Goal: Information Seeking & Learning: Learn about a topic

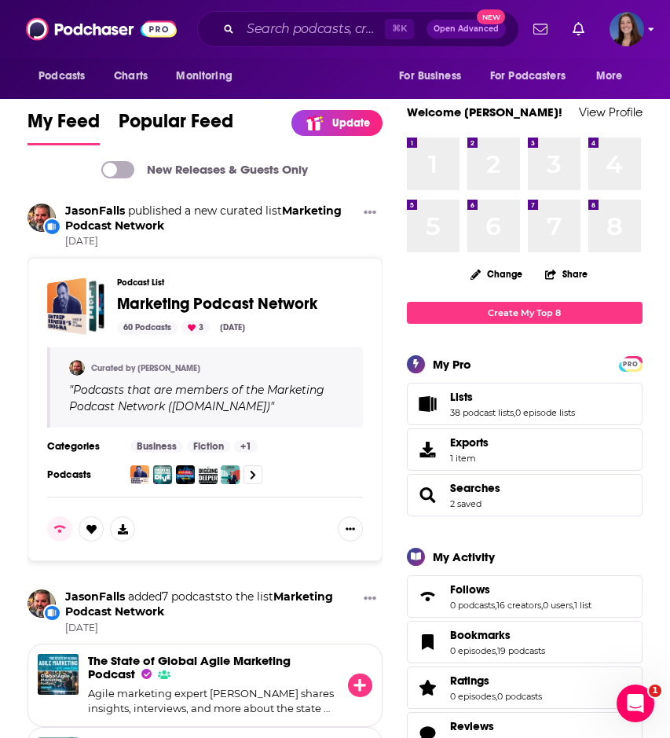
click at [619, 31] on img "Logged in as emmadonovan" at bounding box center [627, 29] width 35 height 35
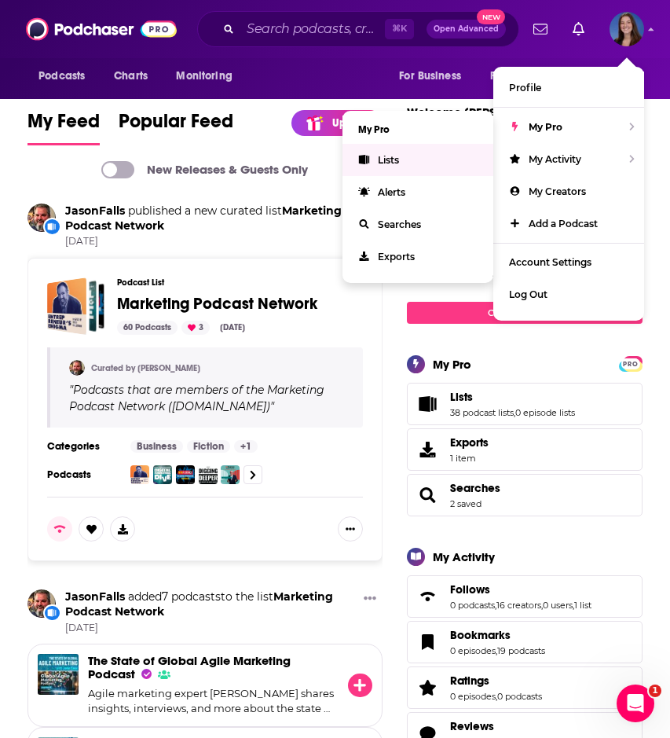
click at [399, 159] on span "Lists" at bounding box center [388, 160] width 21 height 12
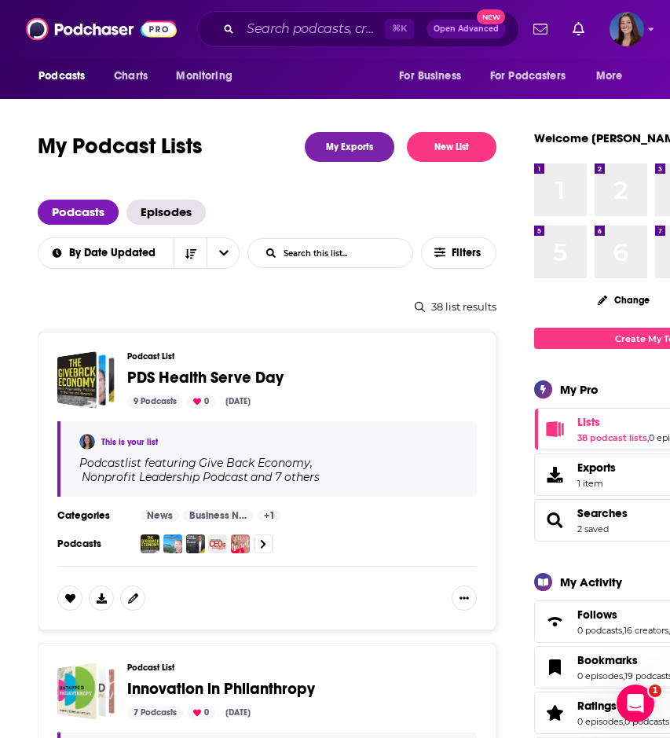
click at [248, 377] on span "PDS Health Serve Day" at bounding box center [205, 378] width 156 height 20
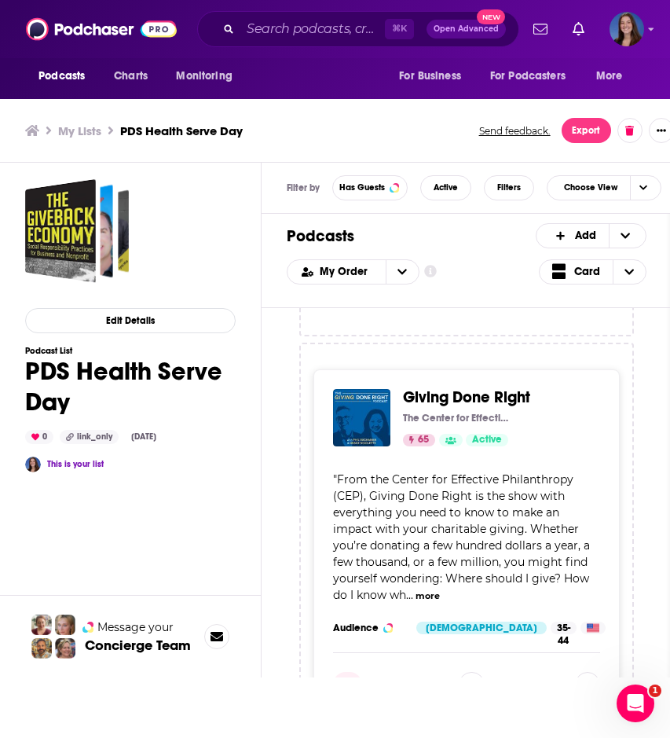
scroll to position [2693, 0]
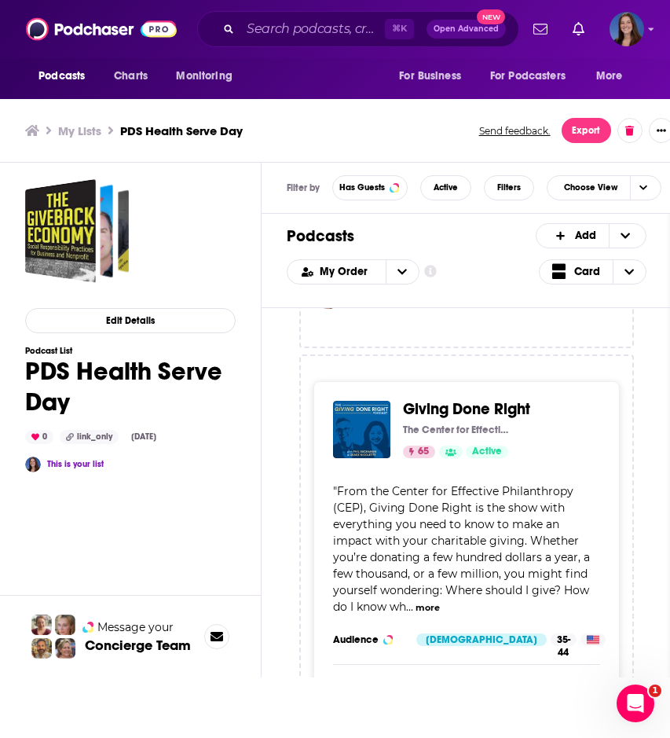
click at [439, 419] on span "Giving Done Right" at bounding box center [466, 409] width 127 height 20
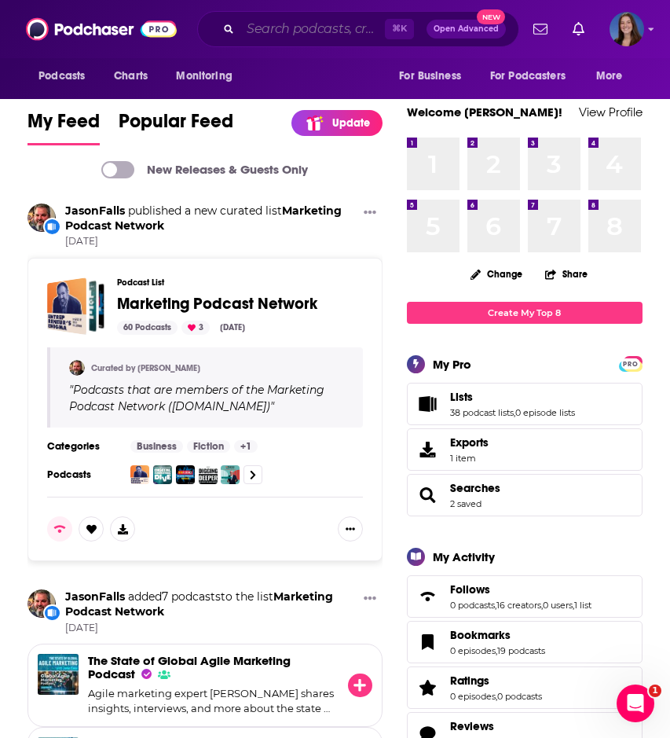
click at [315, 30] on input "Search podcasts, credits, & more..." at bounding box center [313, 29] width 145 height 25
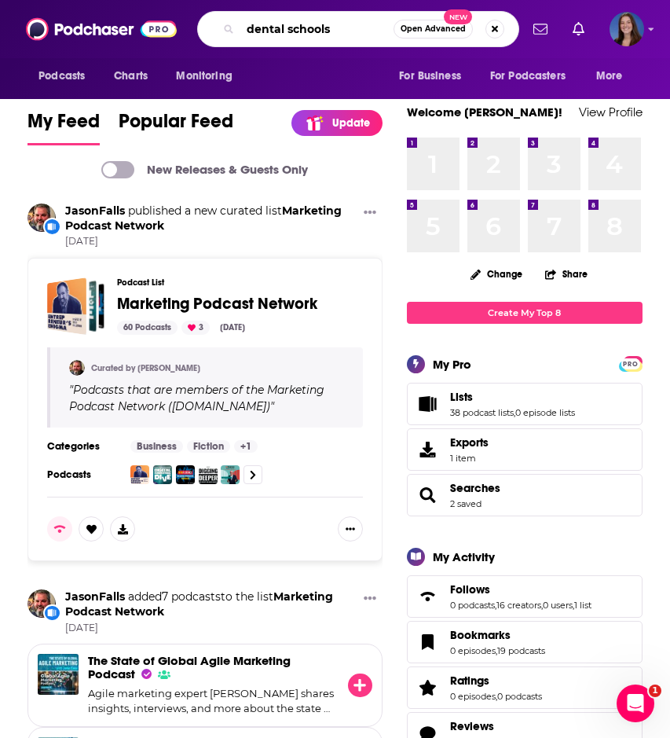
type input "dental schools"
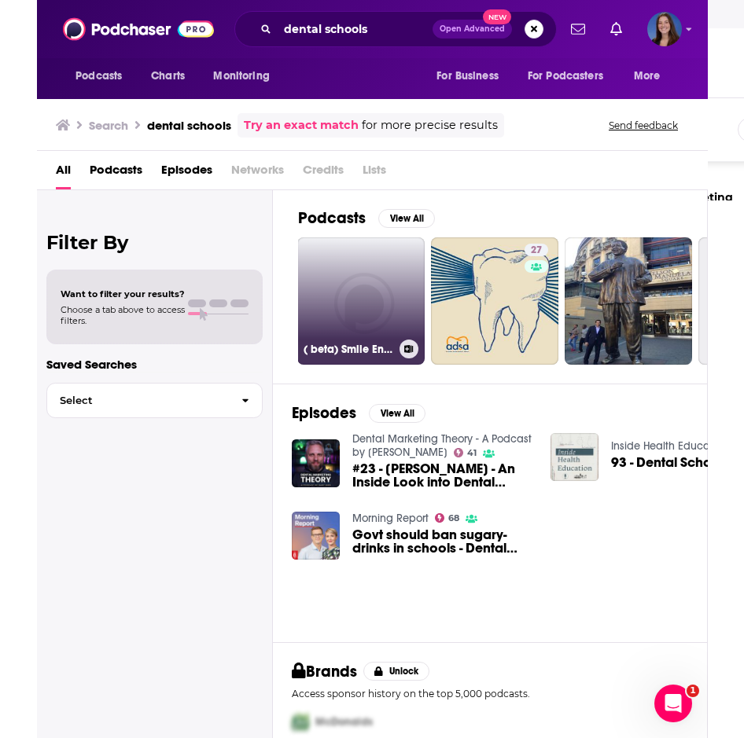
scroll to position [0, 151]
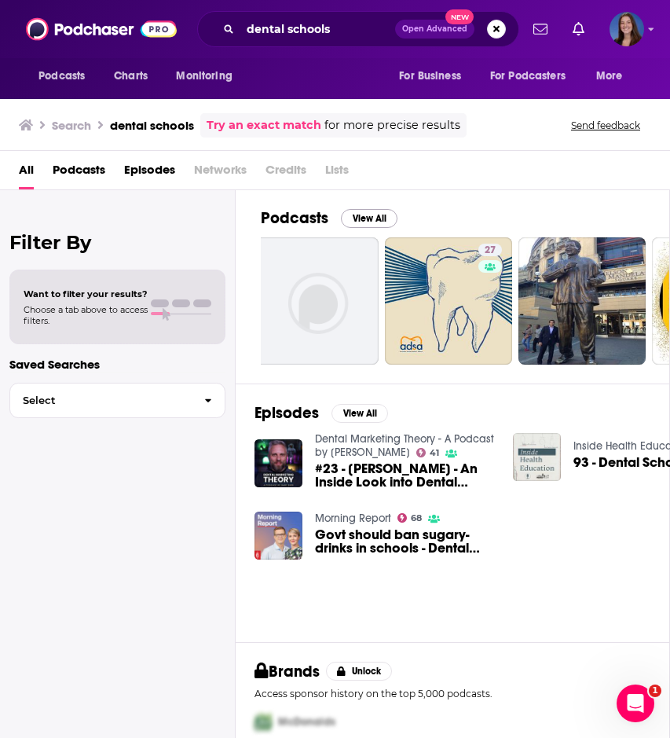
click at [360, 219] on button "View All" at bounding box center [369, 218] width 57 height 19
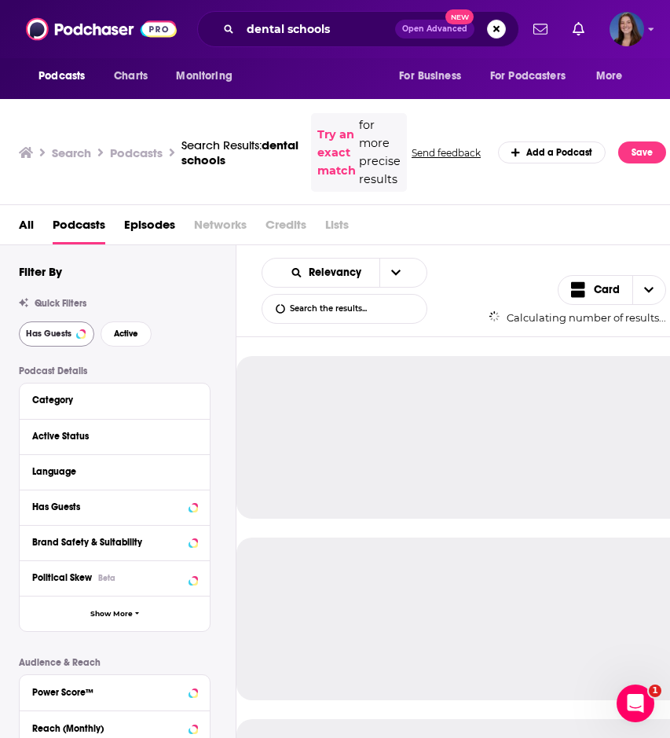
click at [69, 333] on span "Has Guests" at bounding box center [49, 333] width 46 height 9
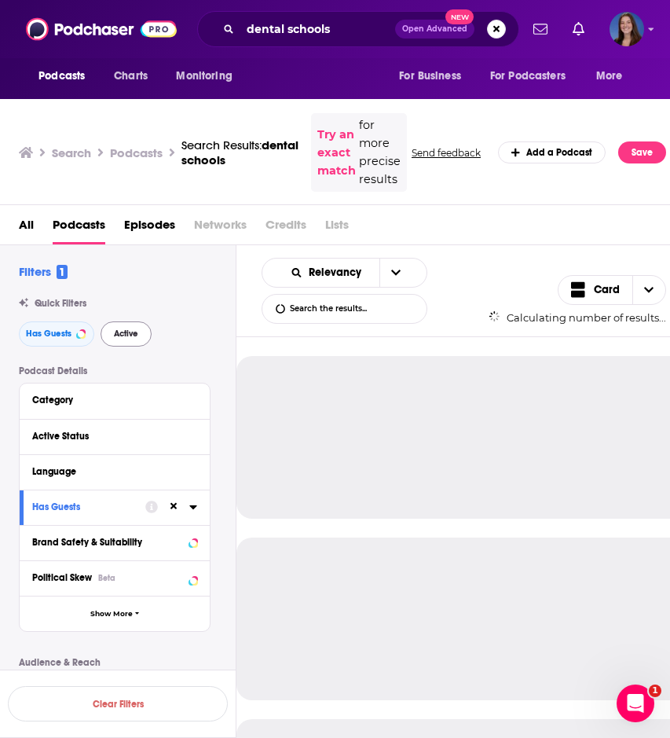
click at [127, 333] on span "Active" at bounding box center [126, 333] width 24 height 9
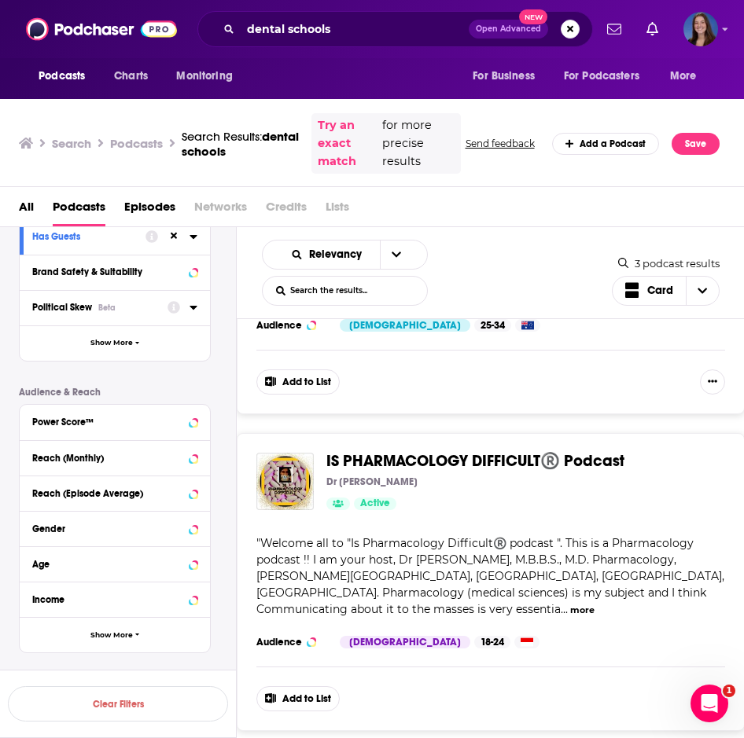
scroll to position [252, 0]
click at [78, 633] on button "Show More" at bounding box center [115, 635] width 190 height 35
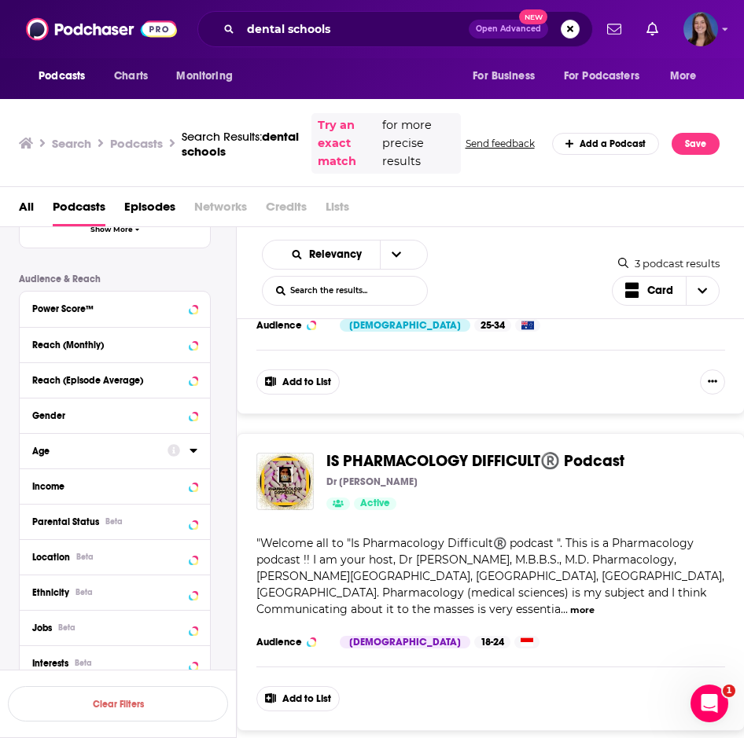
scroll to position [434, 0]
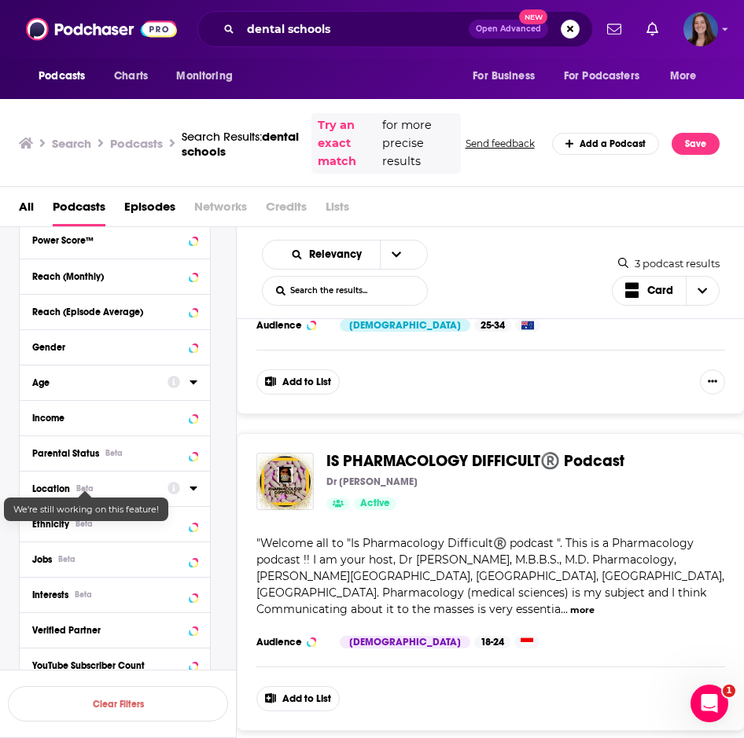
click at [78, 487] on div "Beta" at bounding box center [84, 488] width 17 height 10
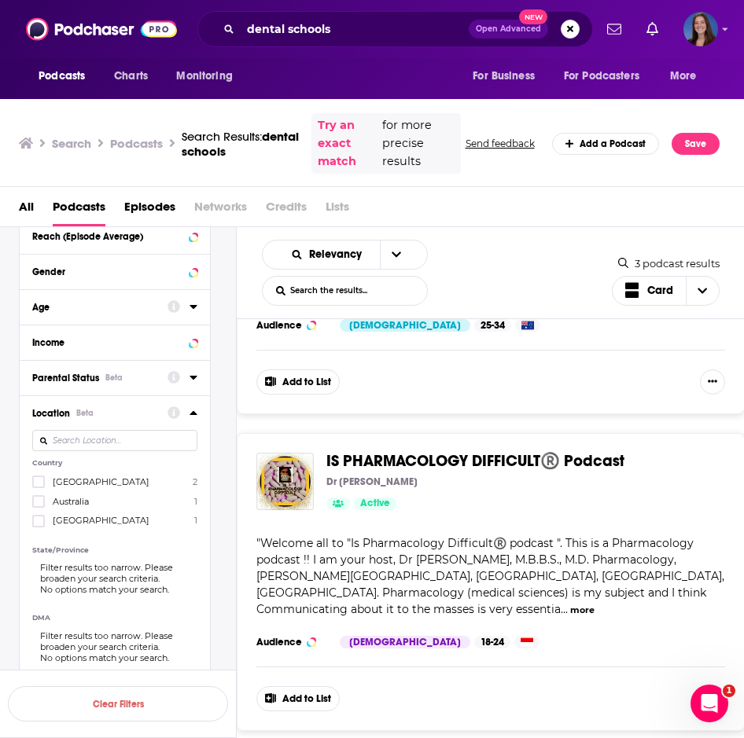
scroll to position [521, 0]
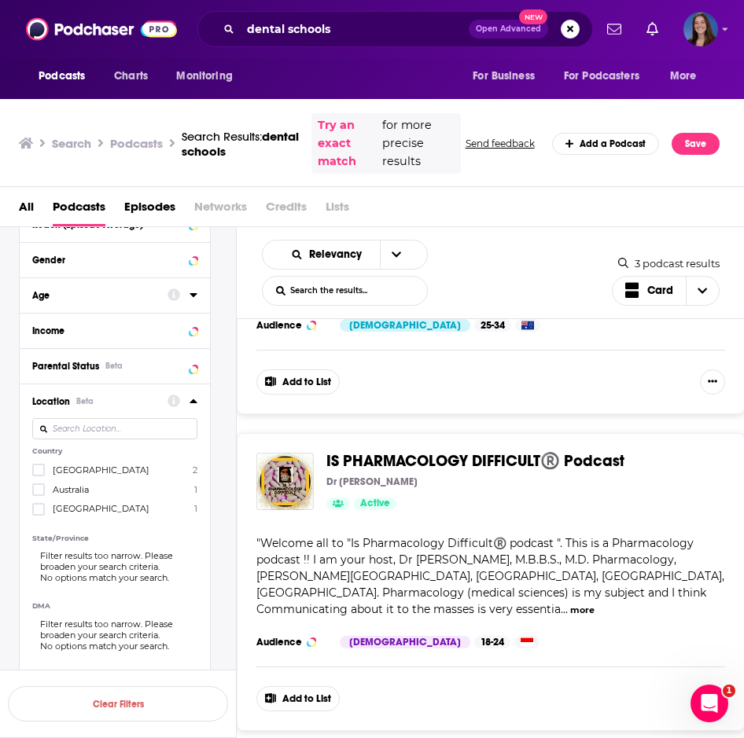
click at [102, 468] on span "[GEOGRAPHIC_DATA]" at bounding box center [101, 470] width 97 height 11
click at [39, 475] on input "multiSelectOption-unitedstates-0" at bounding box center [39, 475] width 0 height 0
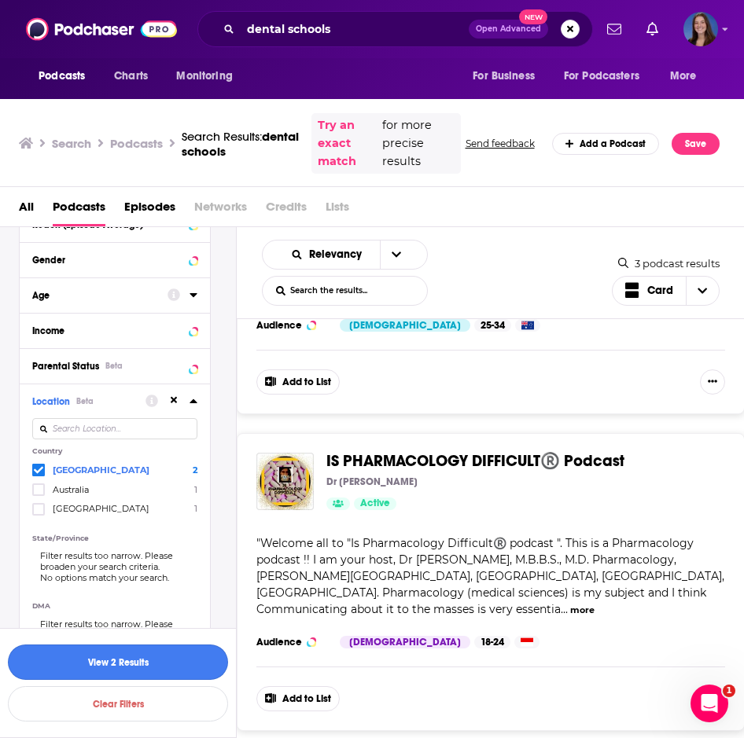
click at [133, 664] on button "View 2 Results" at bounding box center [118, 662] width 220 height 35
